Goal: Check status: Check status

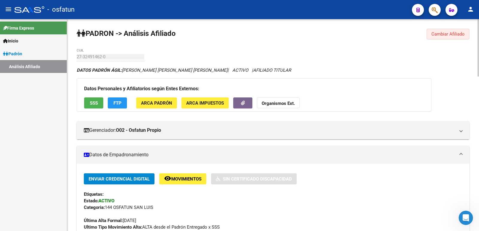
click at [458, 34] on span "Cambiar Afiliado" at bounding box center [447, 33] width 33 height 5
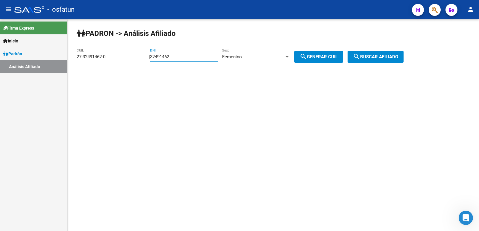
drag, startPoint x: 195, startPoint y: 55, endPoint x: 160, endPoint y: 60, distance: 35.6
click at [160, 60] on div "32491462 DNI" at bounding box center [184, 54] width 68 height 13
click at [188, 56] on input "32491462" at bounding box center [184, 56] width 68 height 5
drag, startPoint x: 189, startPoint y: 57, endPoint x: 142, endPoint y: 60, distance: 46.4
click at [142, 60] on app-analisis-afiliado "[PERSON_NAME] -> Análisis Afiliado 27-32491462-0 CUIL | 32491462 DNI Femenino S…" at bounding box center [242, 56] width 331 height 5
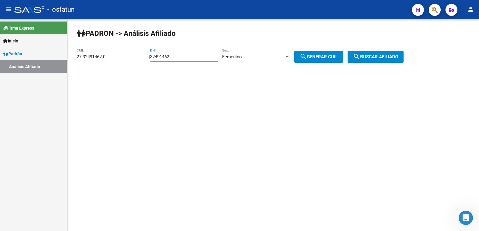
paste input "10228"
type input "32410228"
click at [260, 57] on div "Femenino" at bounding box center [253, 56] width 62 height 5
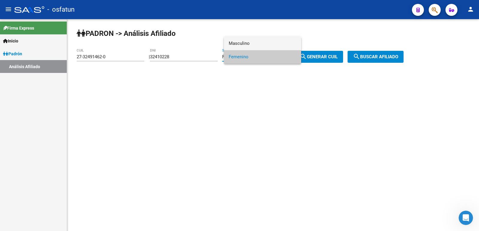
click at [270, 44] on span "Masculino" at bounding box center [263, 43] width 68 height 13
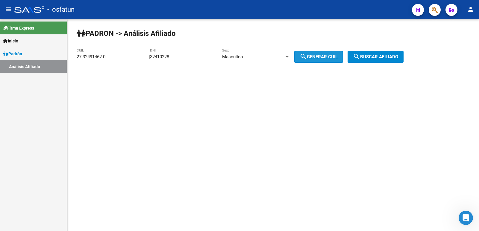
click at [316, 61] on button "search Generar CUIL" at bounding box center [318, 57] width 49 height 12
type input "20-32410228-1"
click at [382, 59] on span "search Buscar afiliado" at bounding box center [375, 56] width 45 height 5
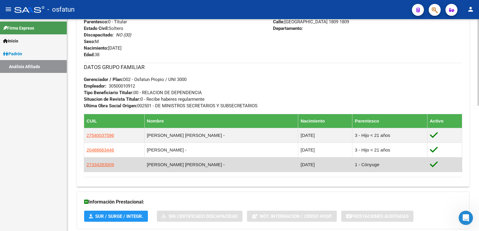
scroll to position [306, 0]
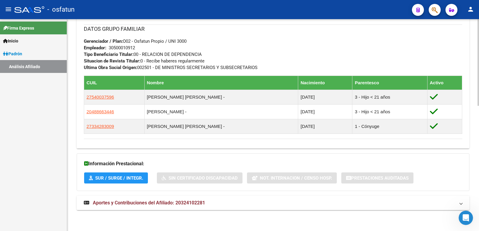
click at [188, 198] on mat-expansion-panel-header "Aportes y Contribuciones del Afiliado: 20324102281" at bounding box center [273, 203] width 393 height 14
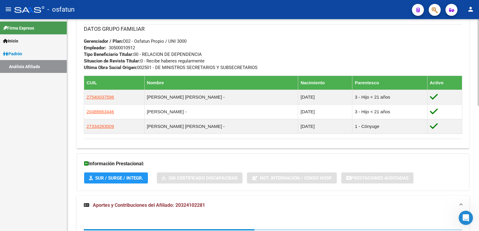
click at [188, 198] on mat-expansion-panel-header "Aportes y Contribuciones del Afiliado: 20324102281" at bounding box center [273, 205] width 393 height 19
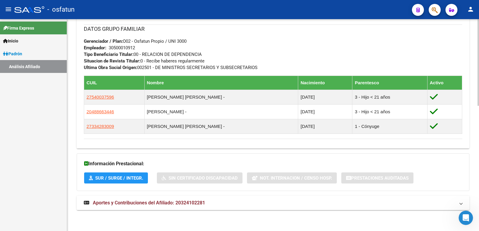
click at [187, 198] on mat-expansion-panel-header "Aportes y Contribuciones del Afiliado: 20324102281" at bounding box center [273, 203] width 393 height 14
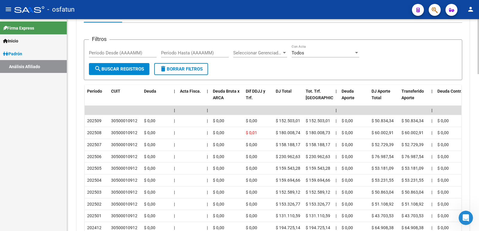
scroll to position [606, 0]
